Goal: Task Accomplishment & Management: Manage account settings

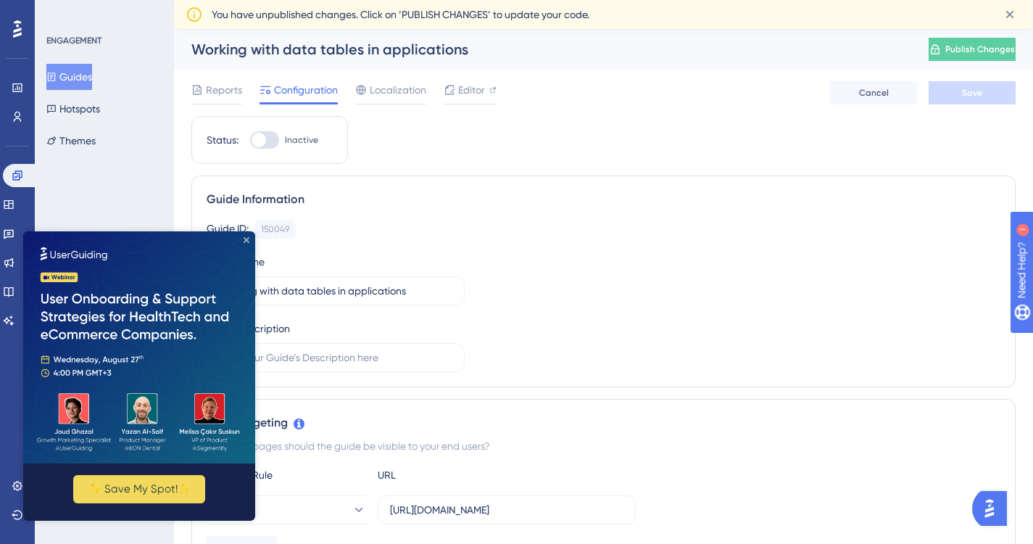
click at [245, 241] on icon "Close Preview" at bounding box center [247, 240] width 6 height 6
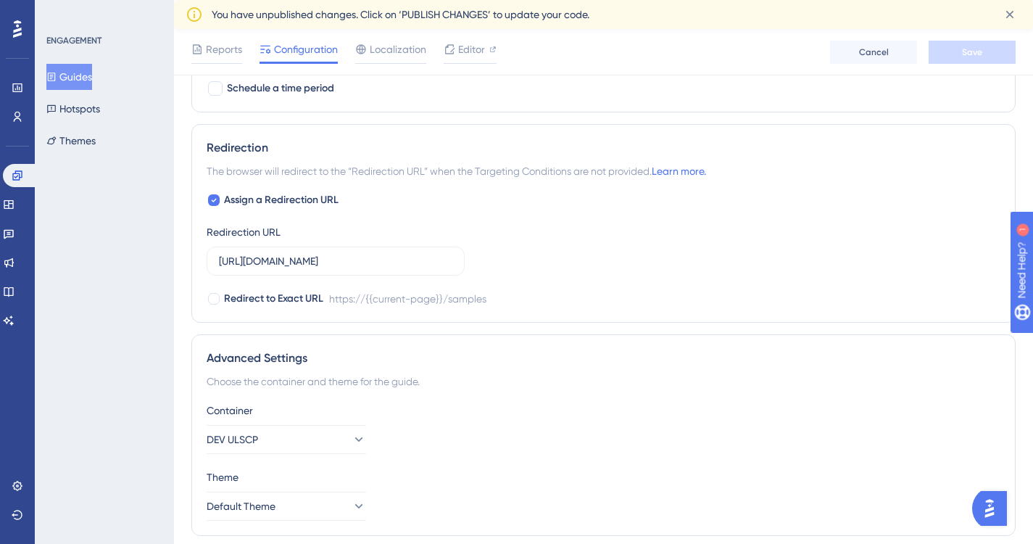
scroll to position [1015, 0]
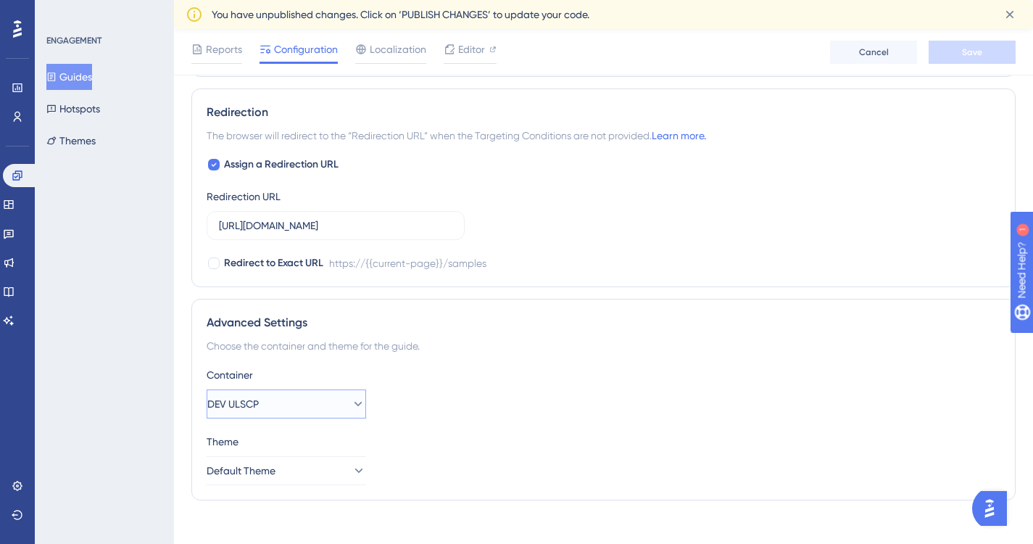
click at [355, 403] on icon at bounding box center [359, 404] width 8 height 4
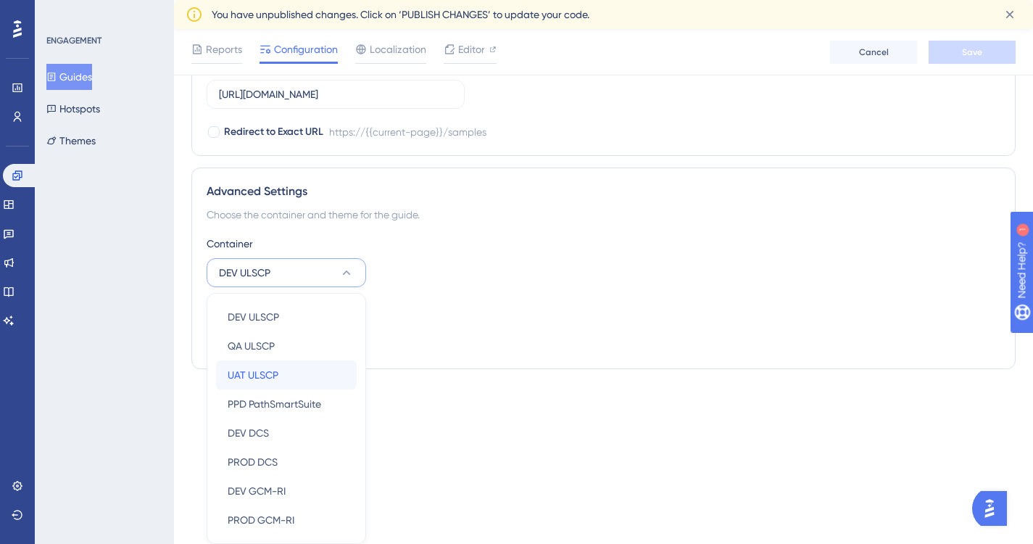
click at [272, 372] on span "UAT ULSCP" at bounding box center [253, 374] width 51 height 17
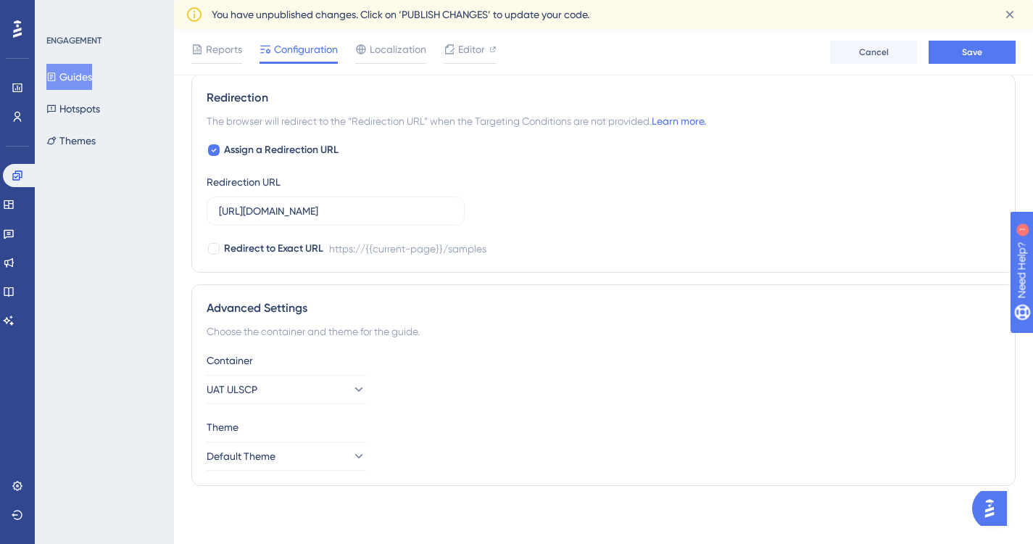
scroll to position [1030, 0]
click at [978, 50] on span "Save" at bounding box center [972, 52] width 20 height 12
click at [351, 392] on icon at bounding box center [358, 389] width 15 height 15
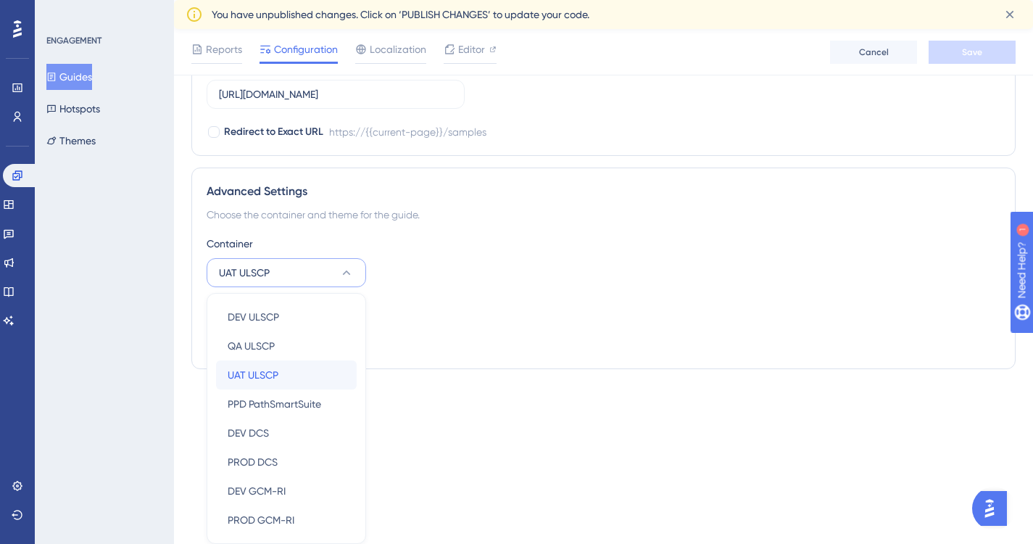
click at [269, 376] on span "UAT ULSCP" at bounding box center [253, 374] width 51 height 17
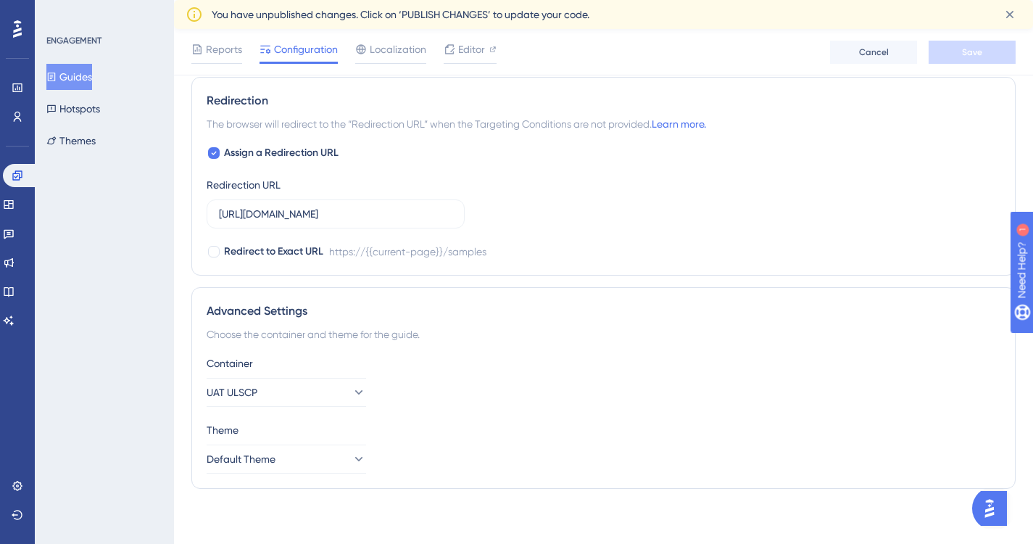
scroll to position [1030, 0]
